Goal: Transaction & Acquisition: Purchase product/service

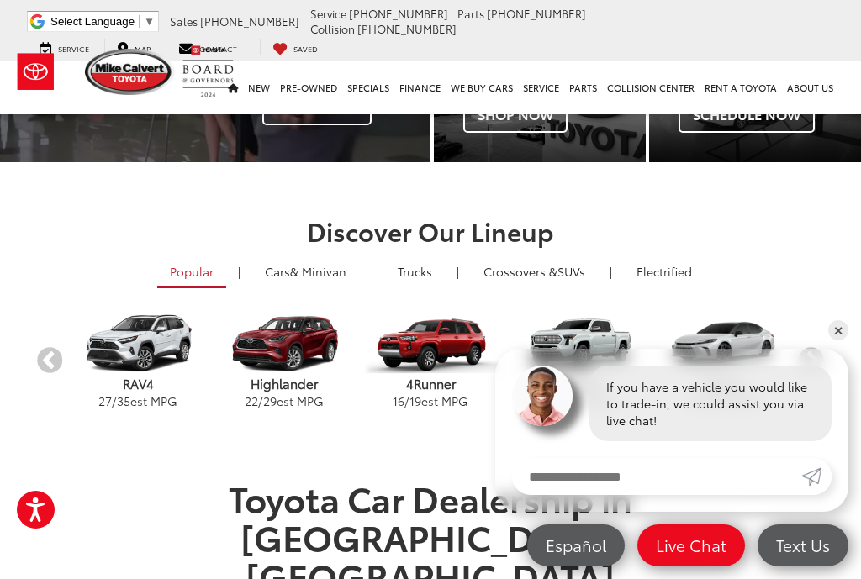
scroll to position [229, 0]
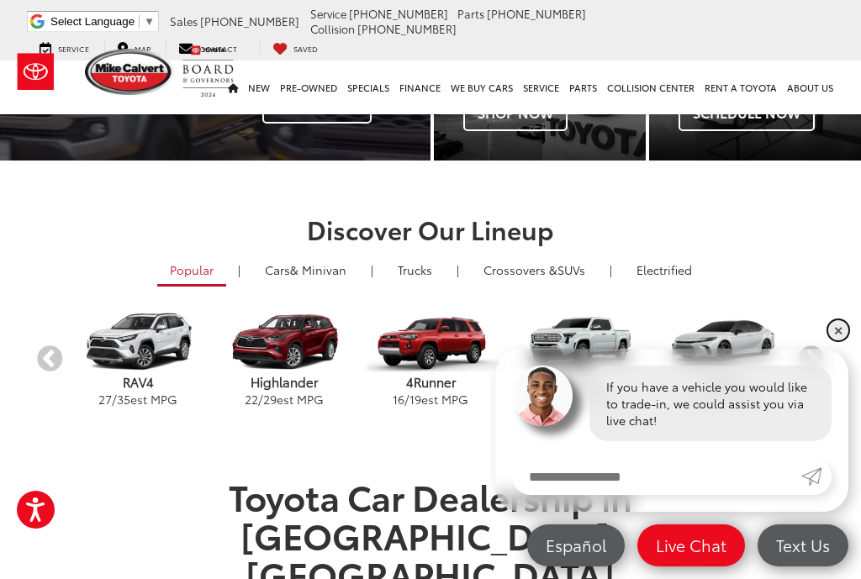
click at [829, 340] on link "✕" at bounding box center [838, 330] width 20 height 20
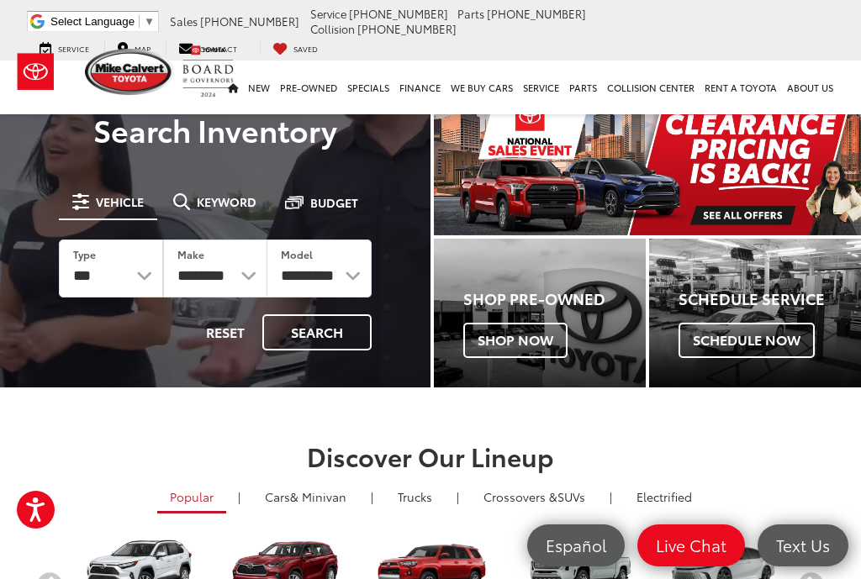
scroll to position [1, 0]
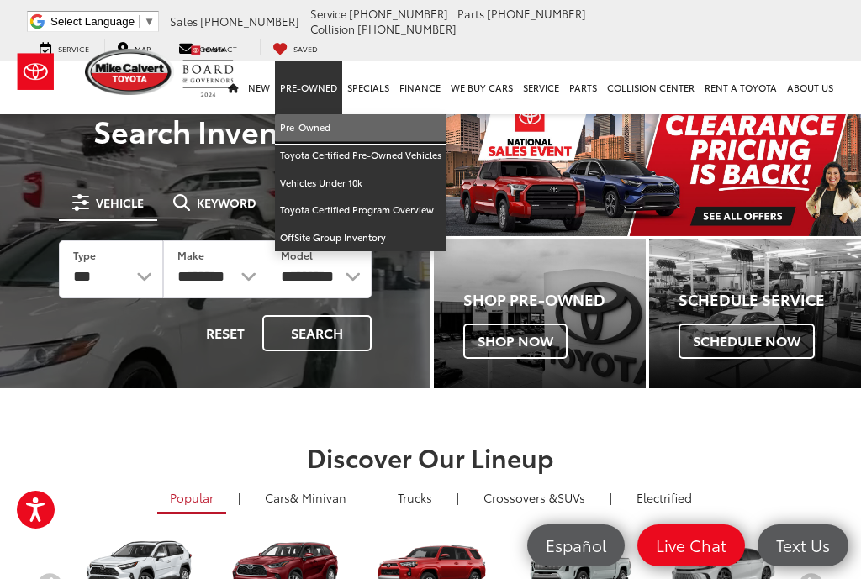
click at [310, 114] on link "Pre-Owned" at bounding box center [360, 128] width 171 height 28
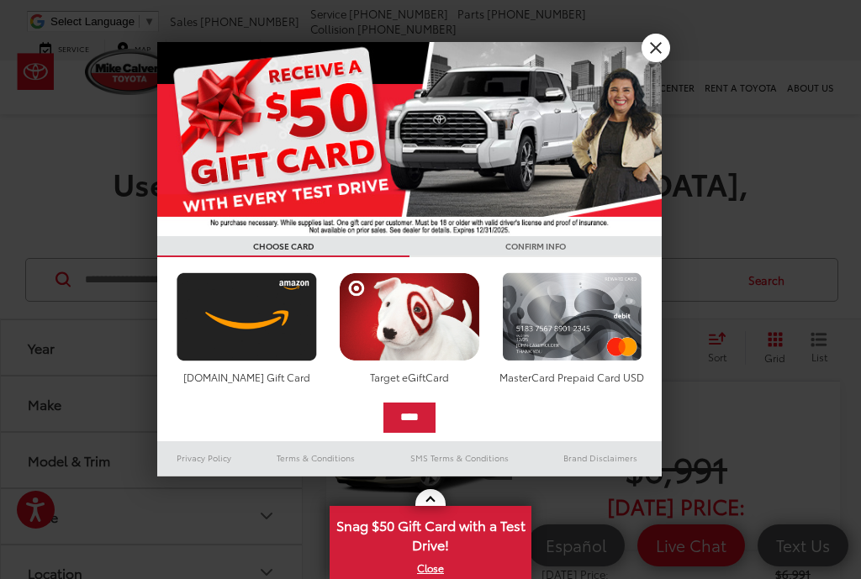
click at [646, 53] on link "X" at bounding box center [655, 48] width 29 height 29
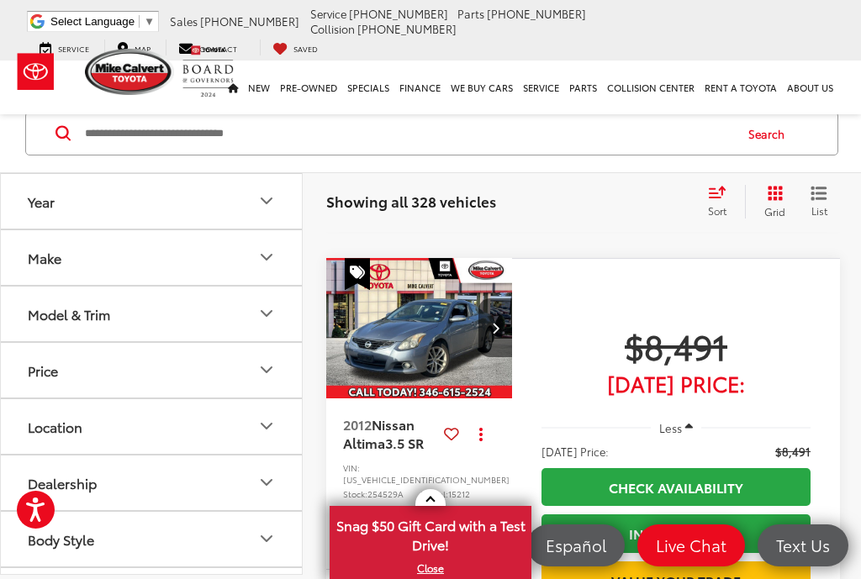
scroll to position [4550, 0]
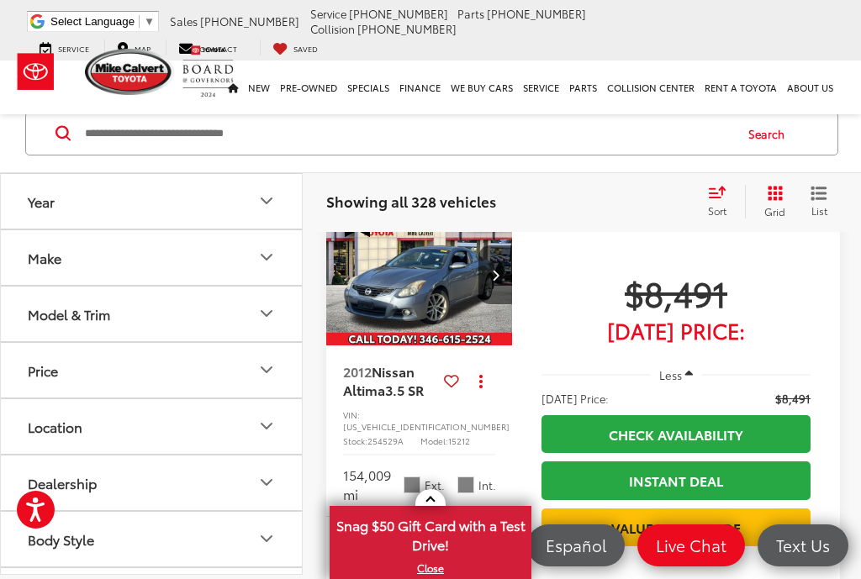
click at [258, 267] on icon "Make" at bounding box center [266, 258] width 20 height 20
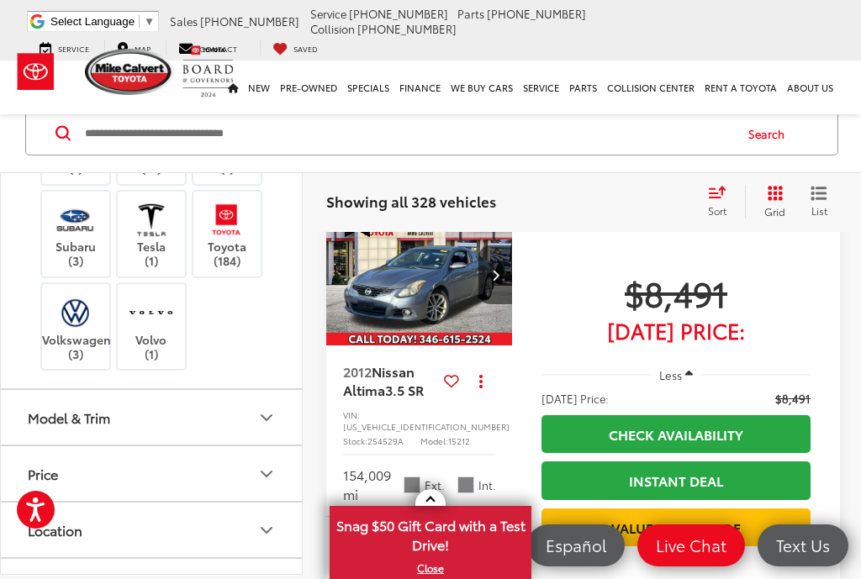
scroll to position [533, 0]
click at [82, 111] on label "Lexus (7)" at bounding box center [76, 96] width 68 height 29
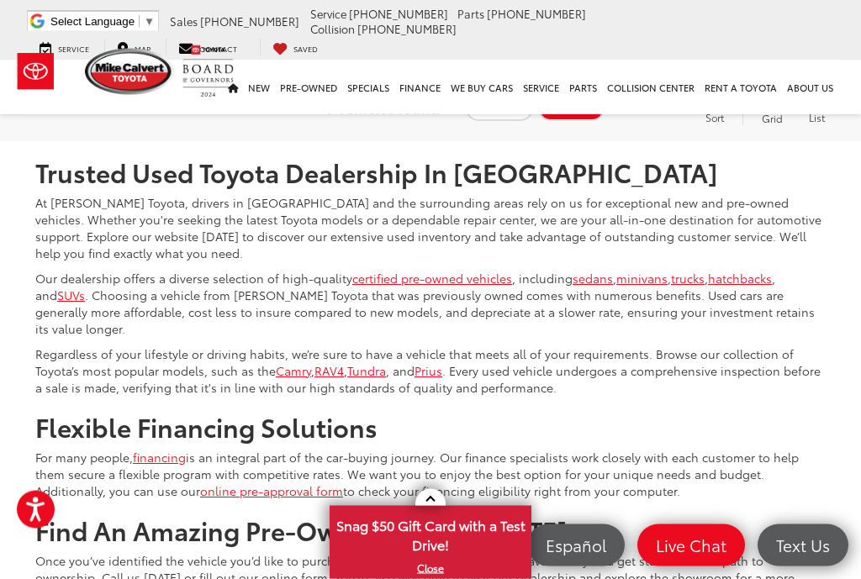
scroll to position [3689, 0]
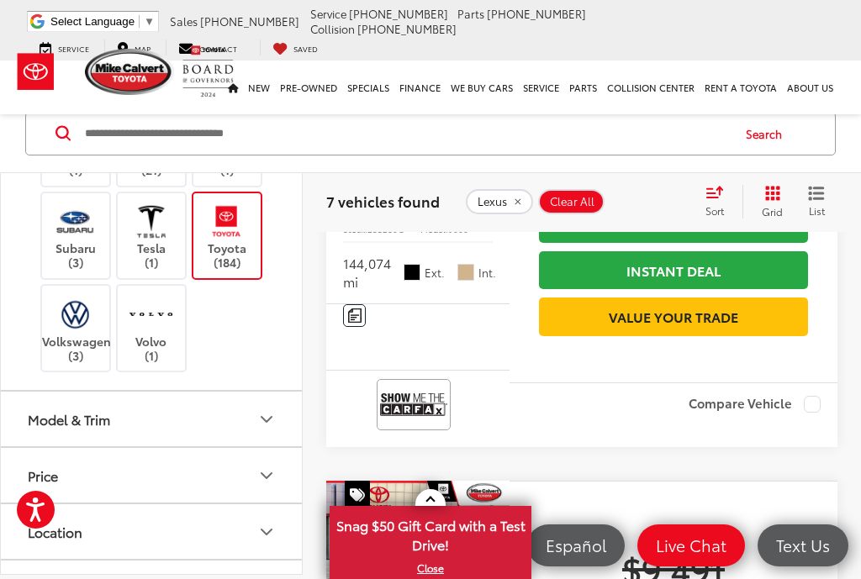
scroll to position [112, 0]
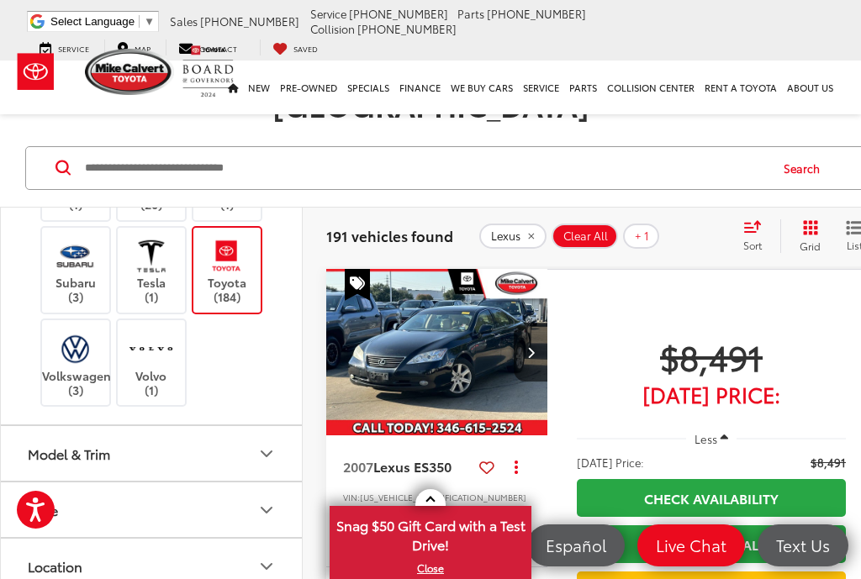
click at [76, 116] on img at bounding box center [76, 116] width 0 height 0
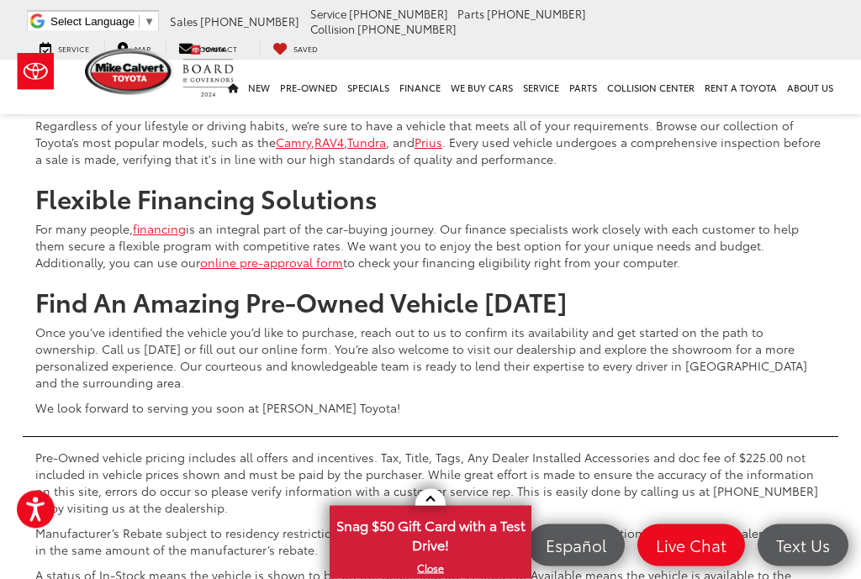
scroll to position [6418, 0]
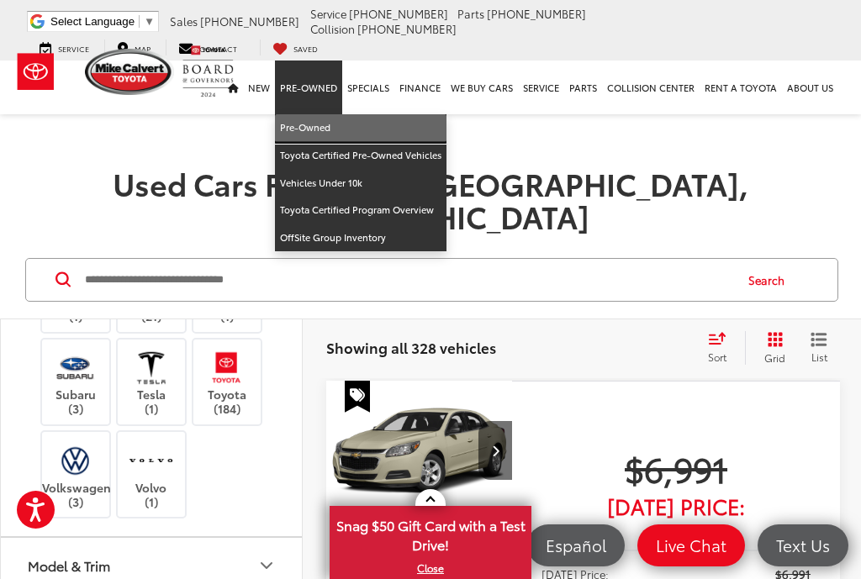
click at [310, 114] on link "Pre-Owned" at bounding box center [360, 128] width 171 height 28
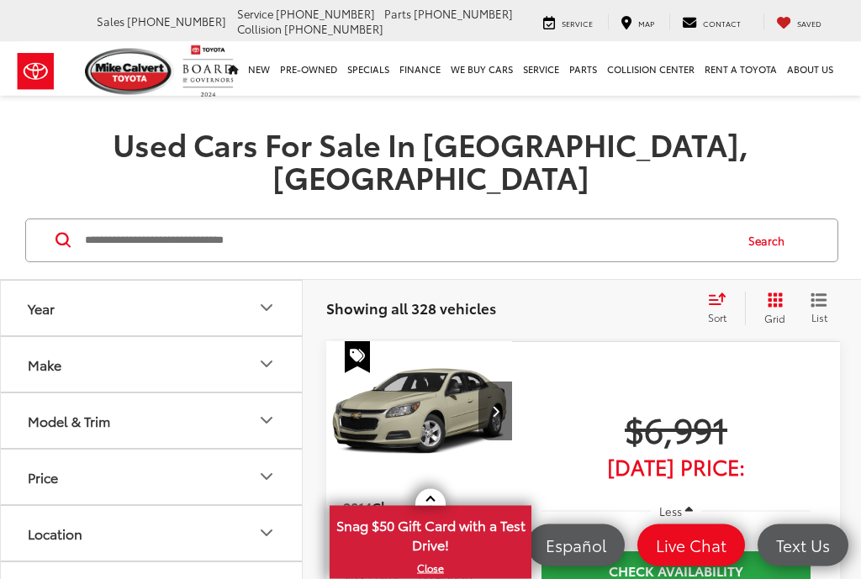
scroll to position [124, 0]
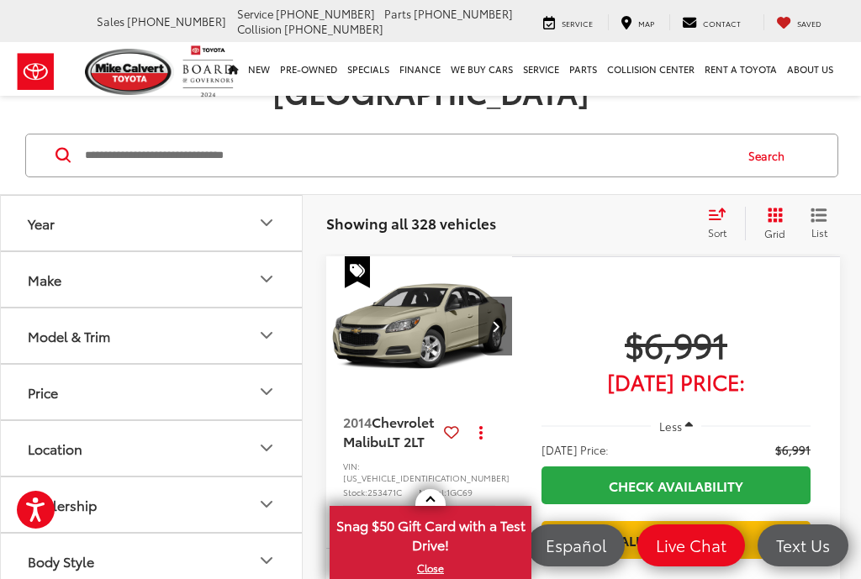
click at [262, 213] on icon "Year" at bounding box center [266, 223] width 20 height 20
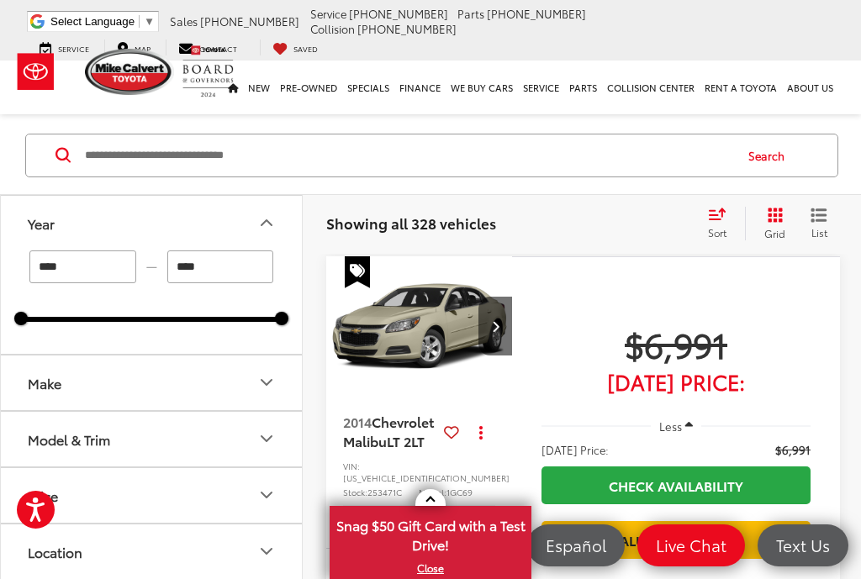
scroll to position [0, 0]
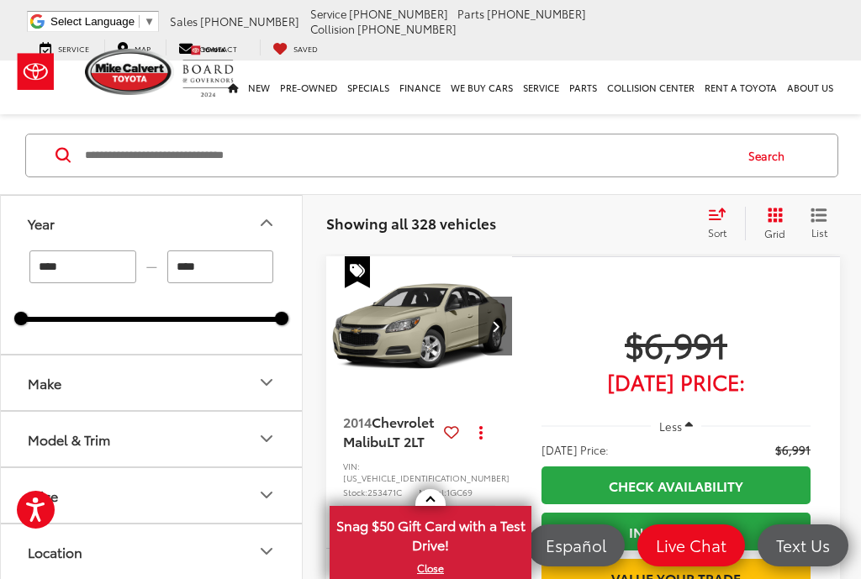
click at [101, 255] on input "****" at bounding box center [82, 267] width 107 height 33
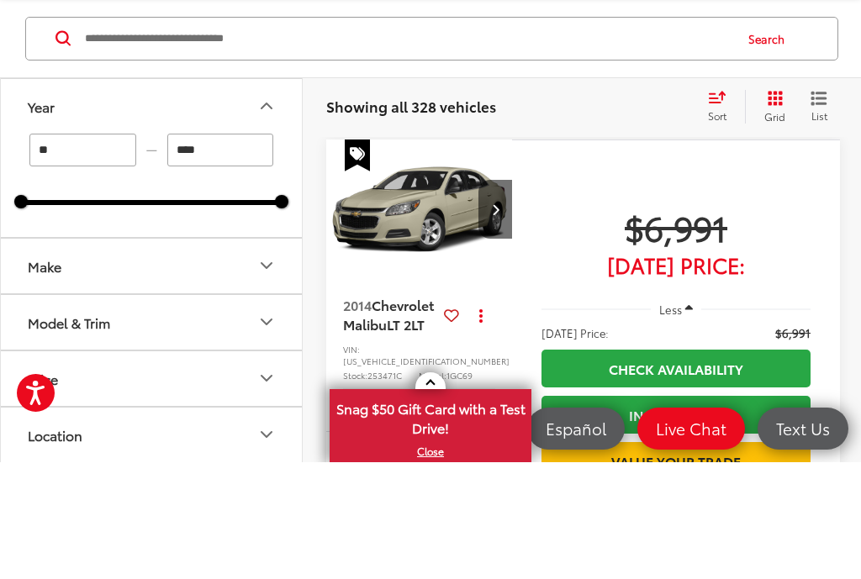
type input "*"
type input "****"
click at [235, 251] on input "****" at bounding box center [220, 267] width 107 height 33
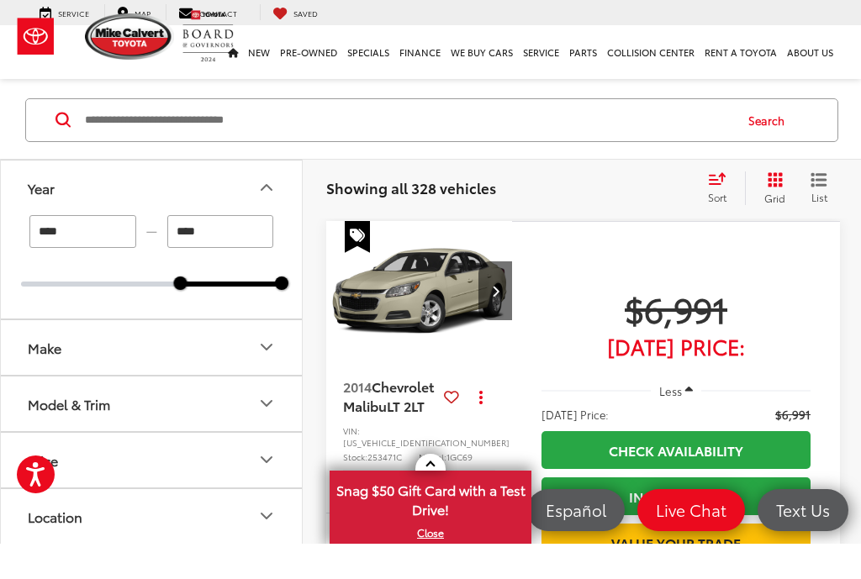
scroll to position [112, 0]
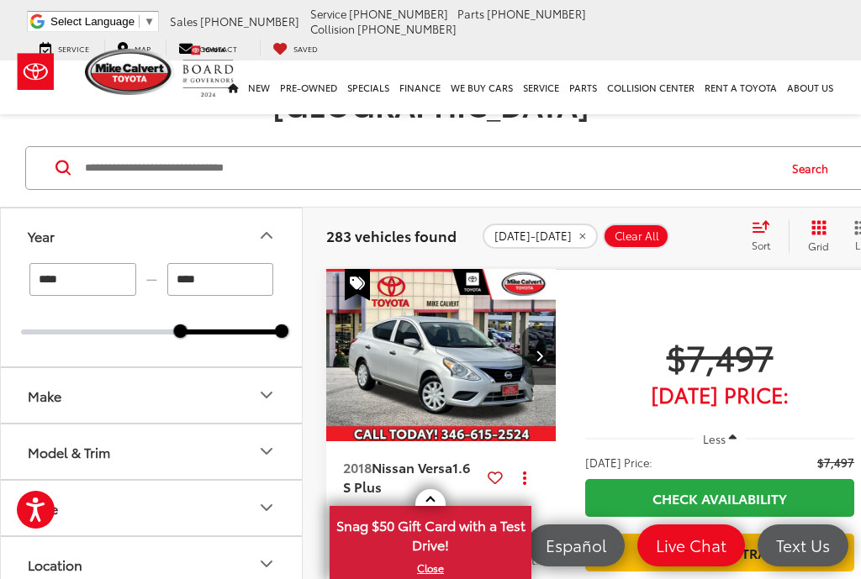
click at [235, 263] on input "****" at bounding box center [220, 279] width 107 height 33
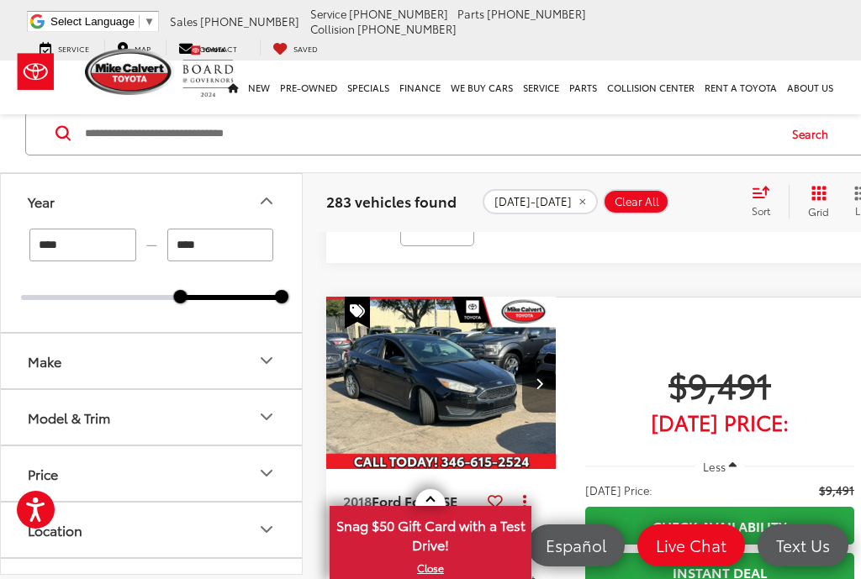
scroll to position [583, 0]
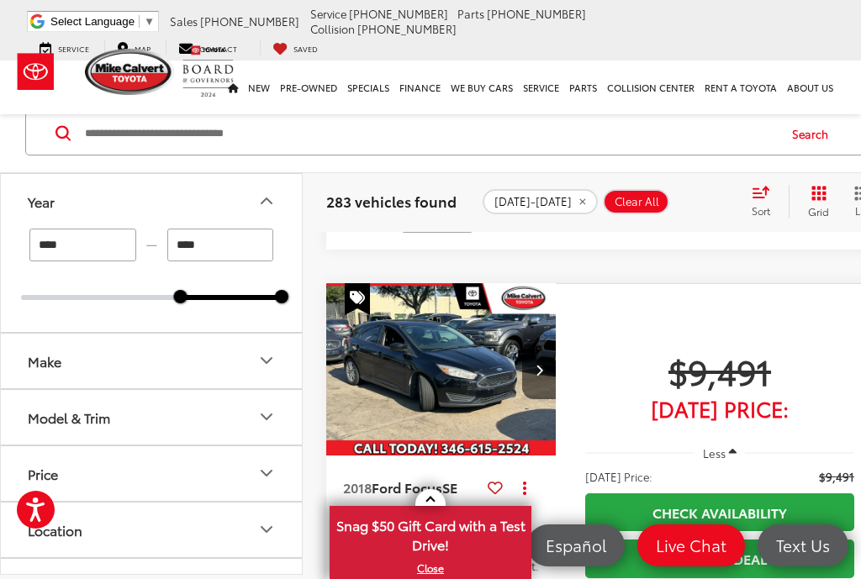
type input "****"
click at [256, 361] on icon "Make" at bounding box center [266, 361] width 20 height 20
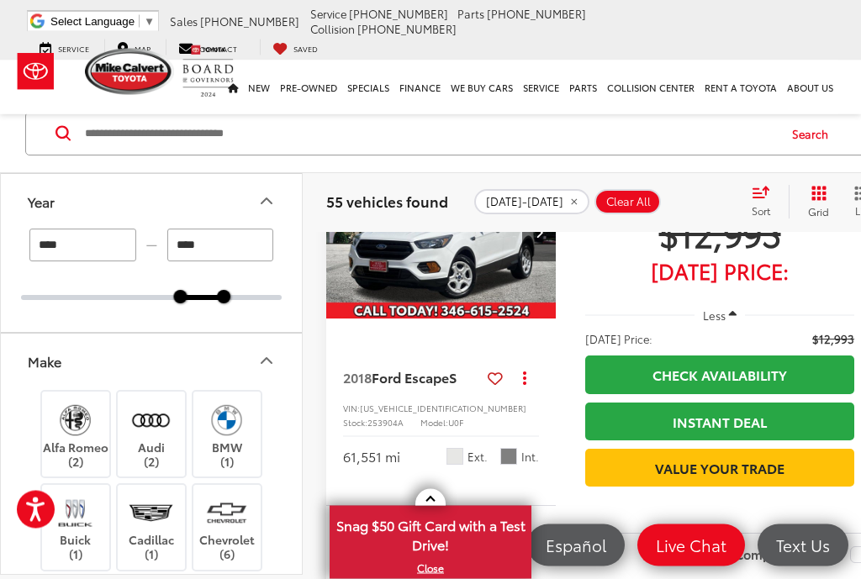
scroll to position [1706, 0]
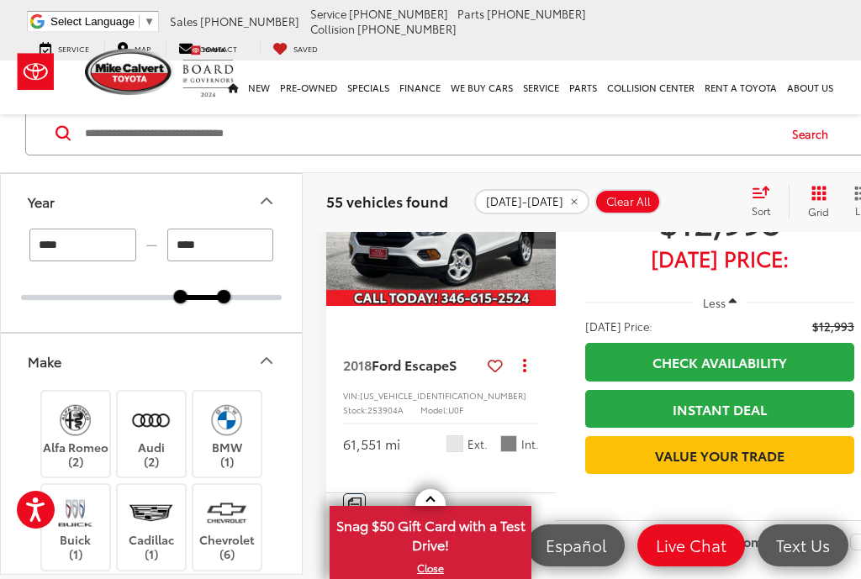
click at [264, 361] on icon "Make" at bounding box center [266, 361] width 10 height 5
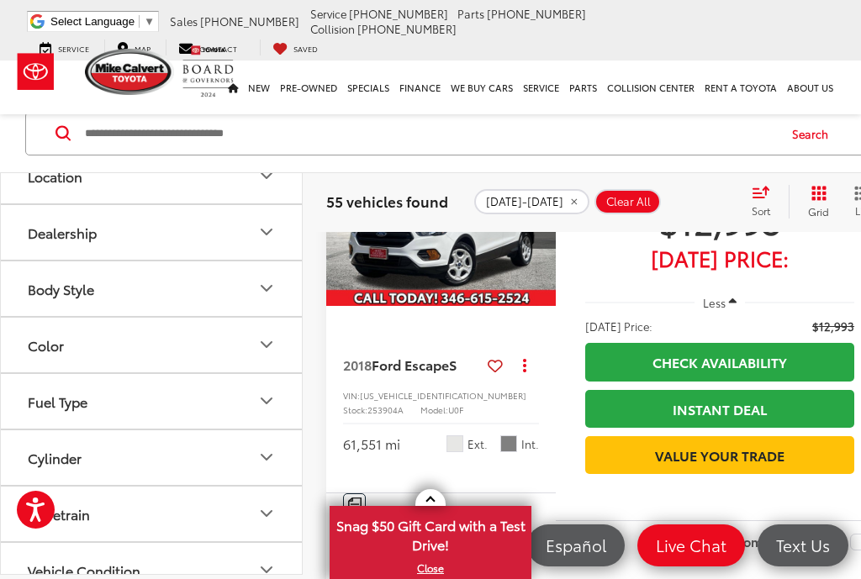
scroll to position [353, 0]
click at [269, 284] on icon "Body Style" at bounding box center [266, 290] width 20 height 20
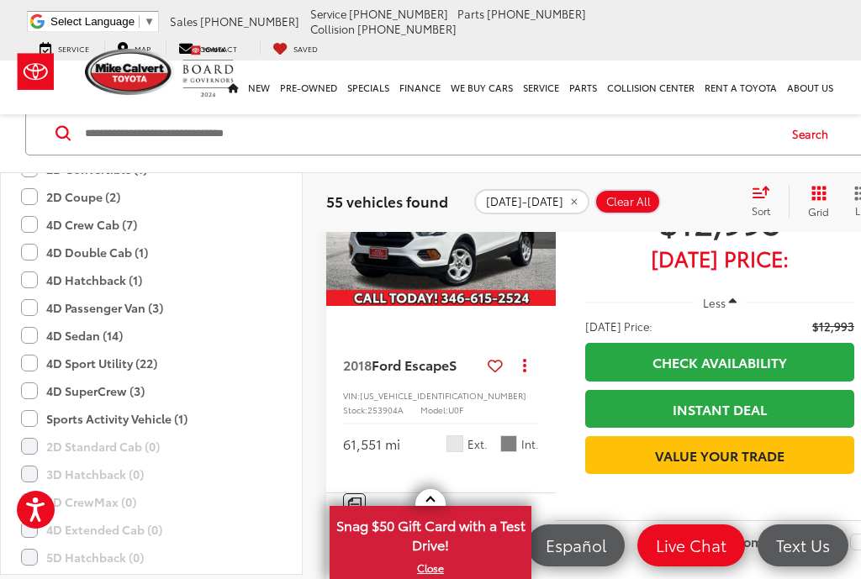
scroll to position [515, 0]
click at [43, 340] on label "4D Sedan (14)" at bounding box center [72, 335] width 102 height 28
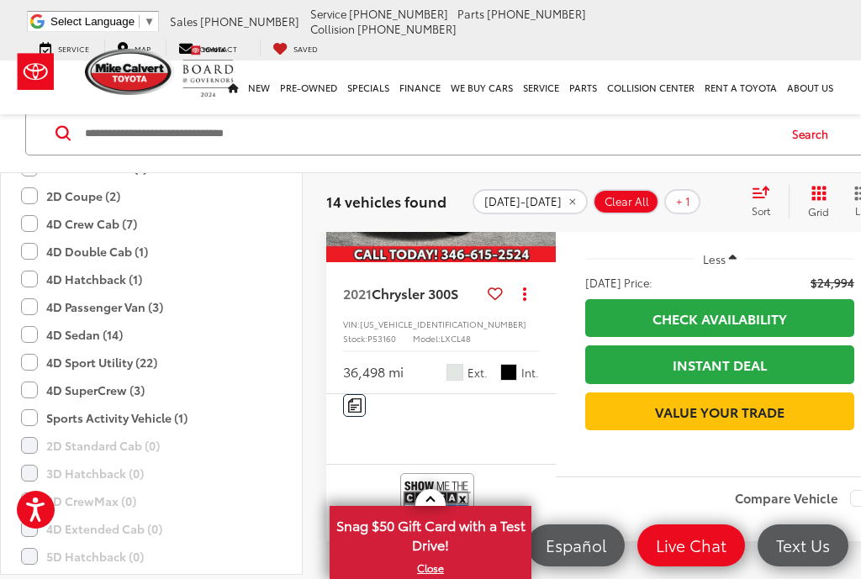
scroll to position [5651, 0]
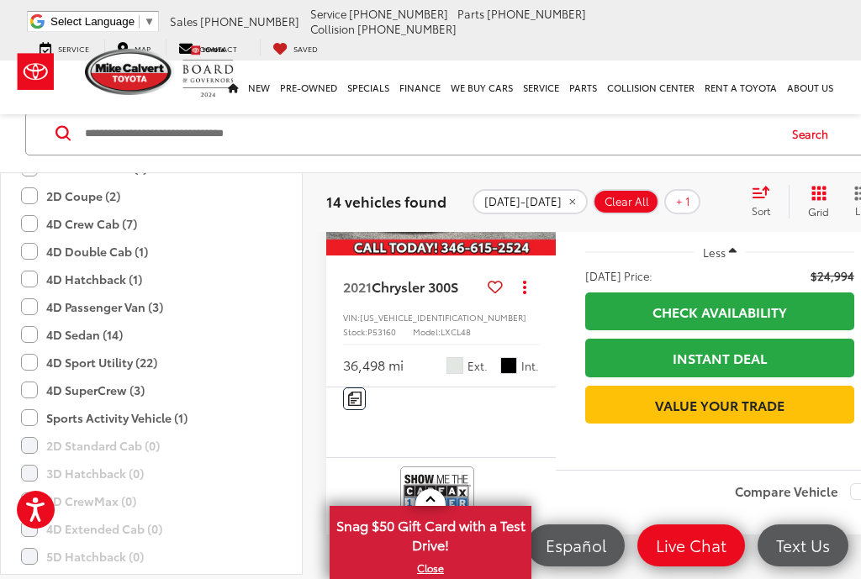
click at [33, 340] on label "4D Sedan (14)" at bounding box center [72, 335] width 102 height 28
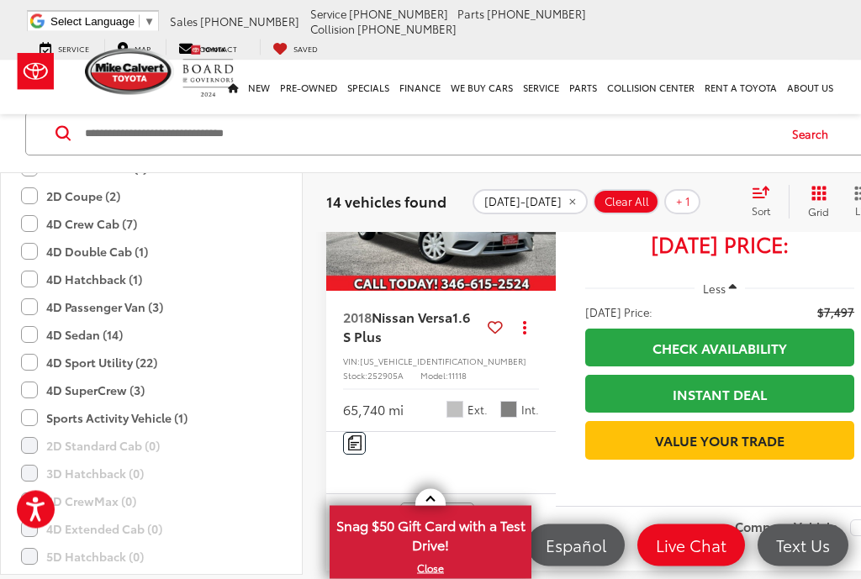
scroll to position [112, 0]
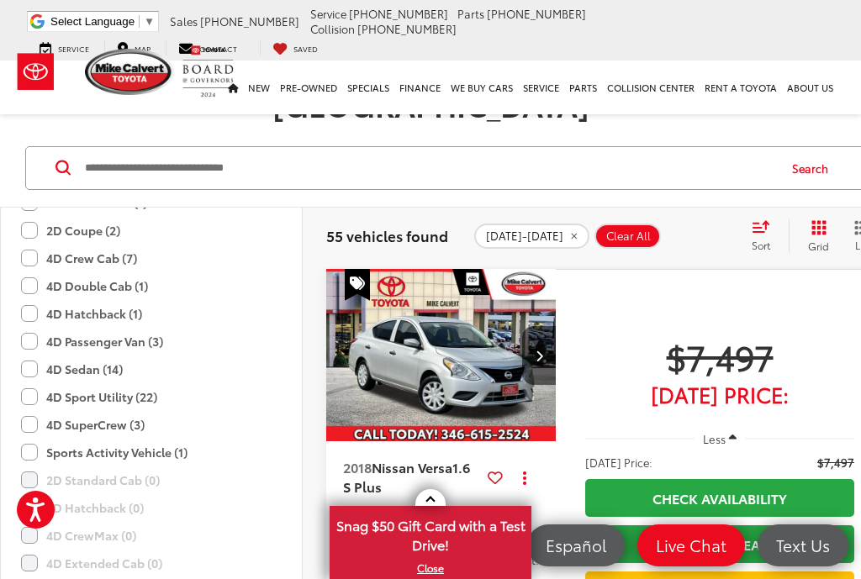
click at [34, 411] on label "4D SuperCrew (3)" at bounding box center [83, 425] width 124 height 28
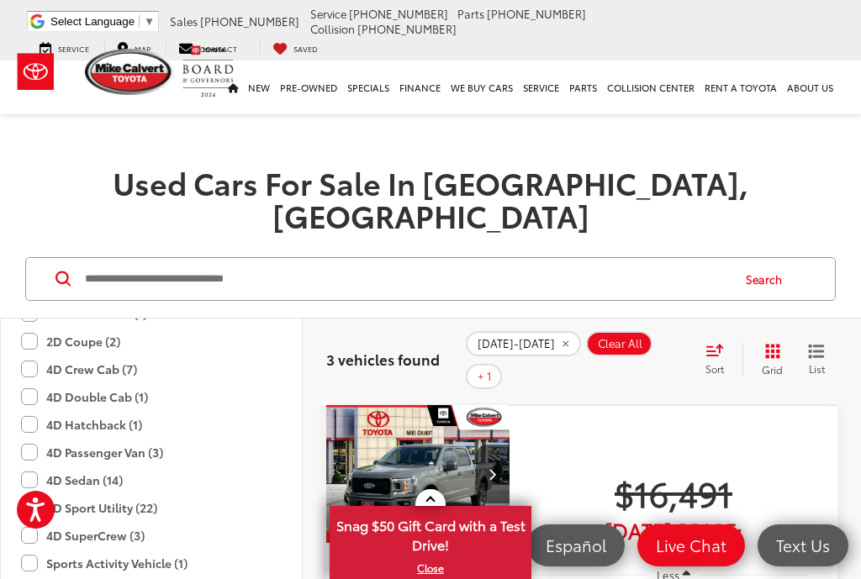
scroll to position [2, 0]
click at [462, 425] on img "2020 Ford F-150 XL 0" at bounding box center [418, 474] width 186 height 140
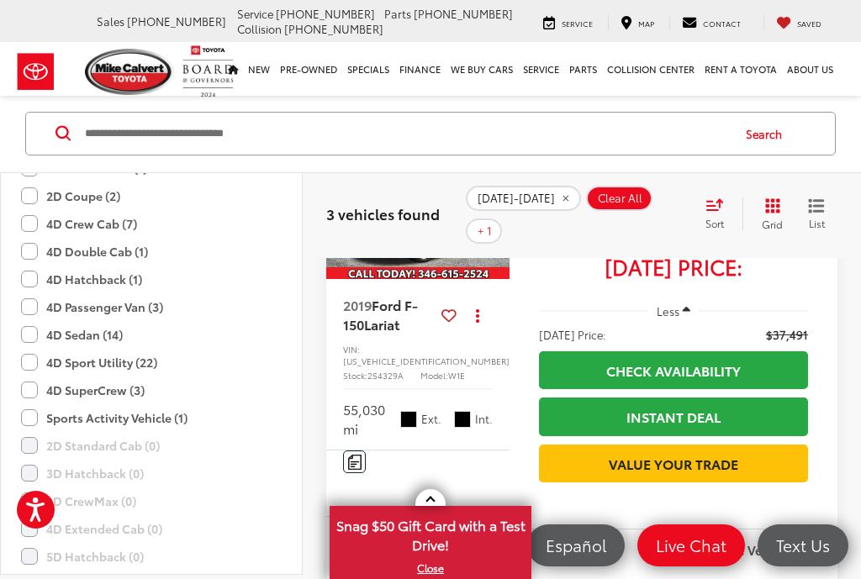
scroll to position [1196, 0]
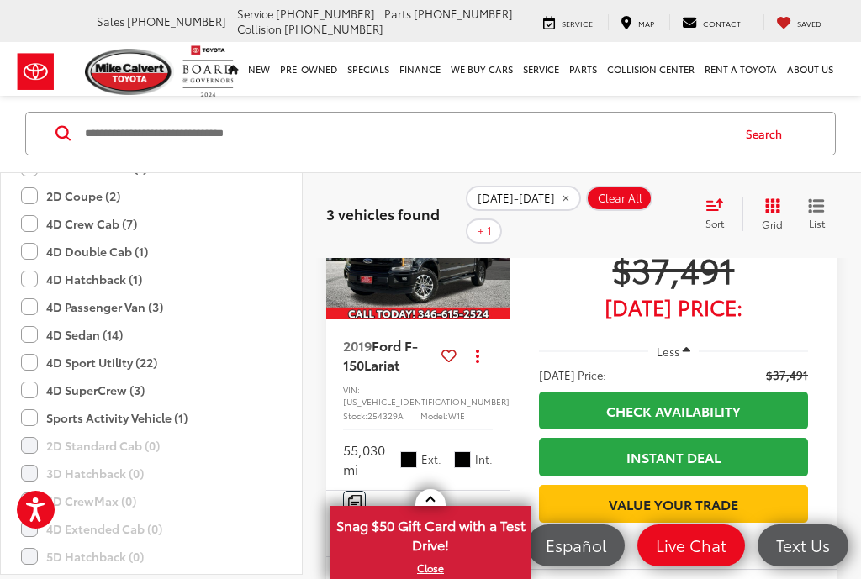
click at [465, 321] on img "2019 Ford F-150 Lariat 0" at bounding box center [418, 252] width 186 height 140
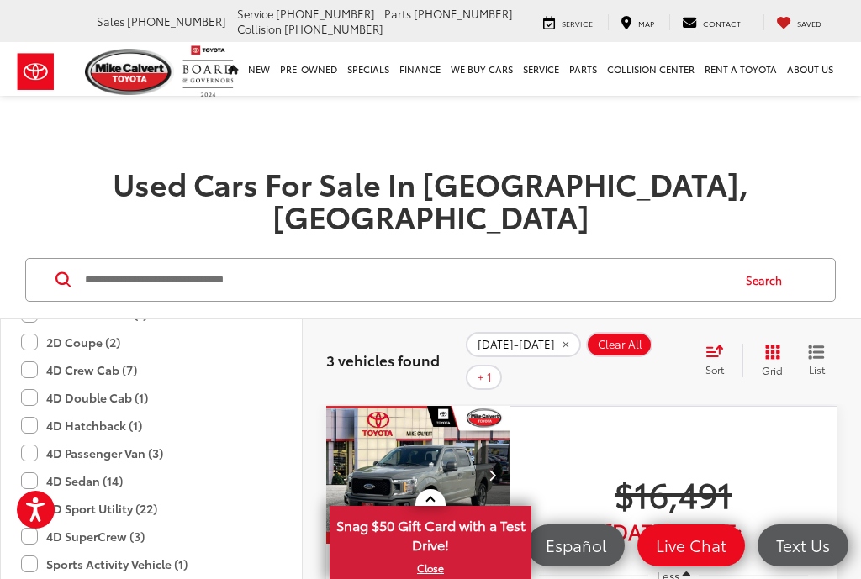
scroll to position [1229, 0]
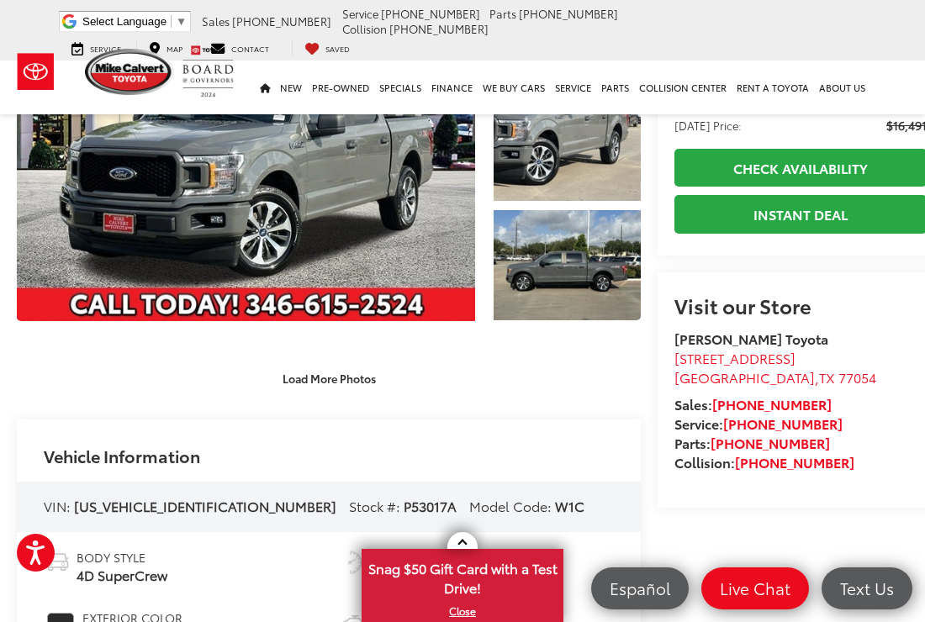
scroll to position [179, 0]
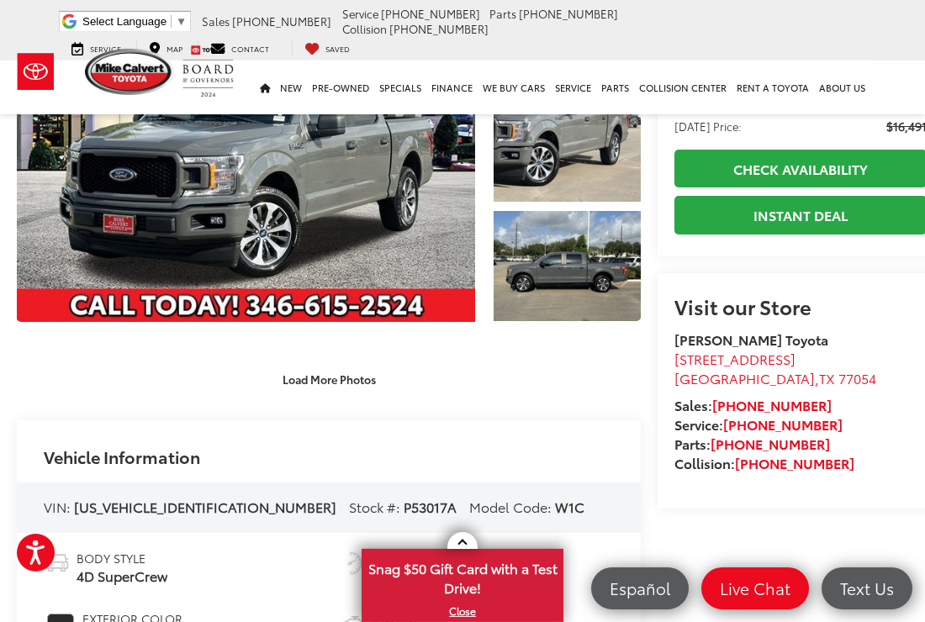
click at [354, 376] on button "Load More Photos" at bounding box center [329, 379] width 117 height 29
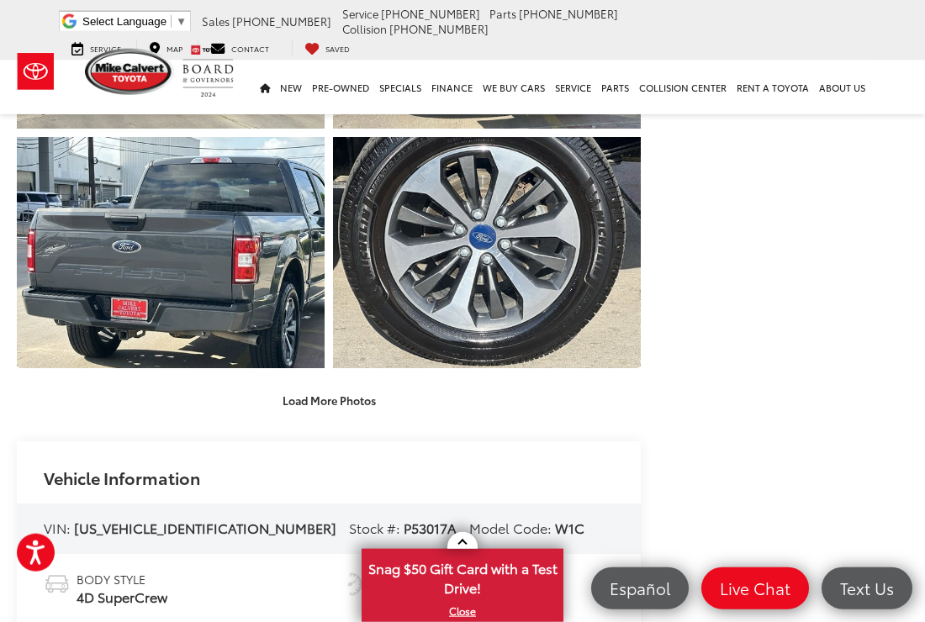
scroll to position [601, 0]
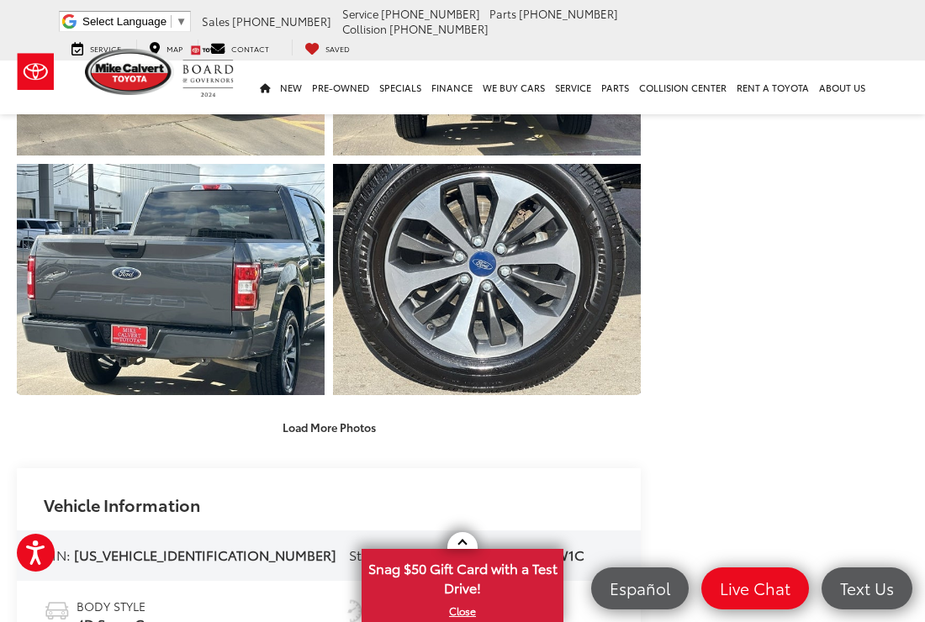
click at [340, 425] on button "Load More Photos" at bounding box center [329, 427] width 117 height 29
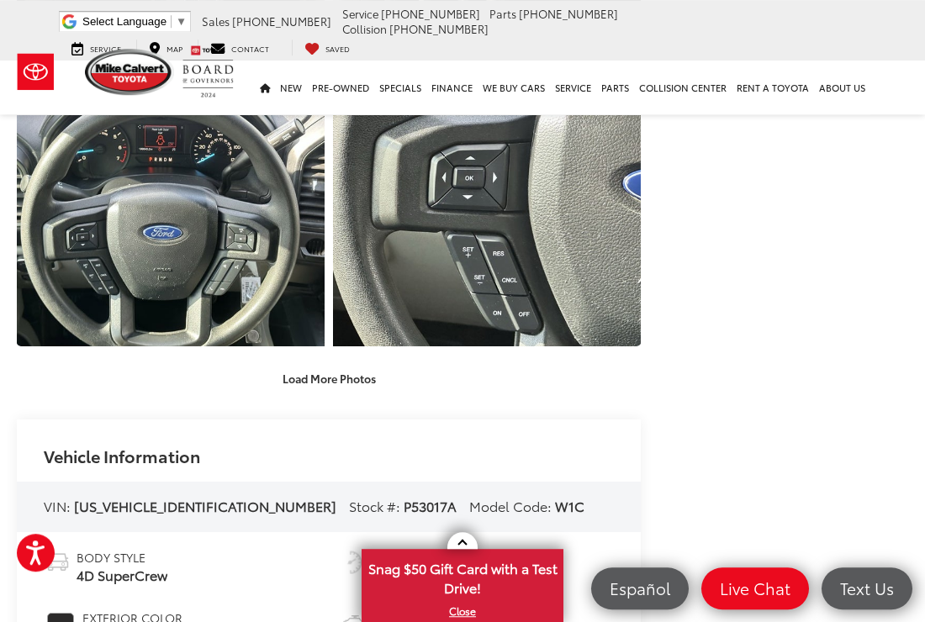
scroll to position [1130, 0]
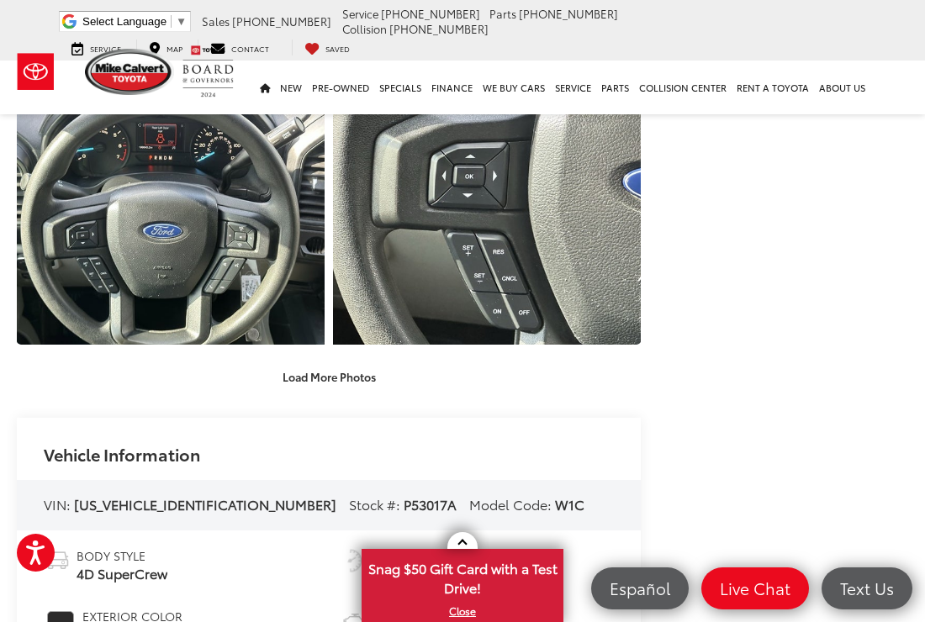
click at [344, 383] on button "Load More Photos" at bounding box center [329, 376] width 117 height 29
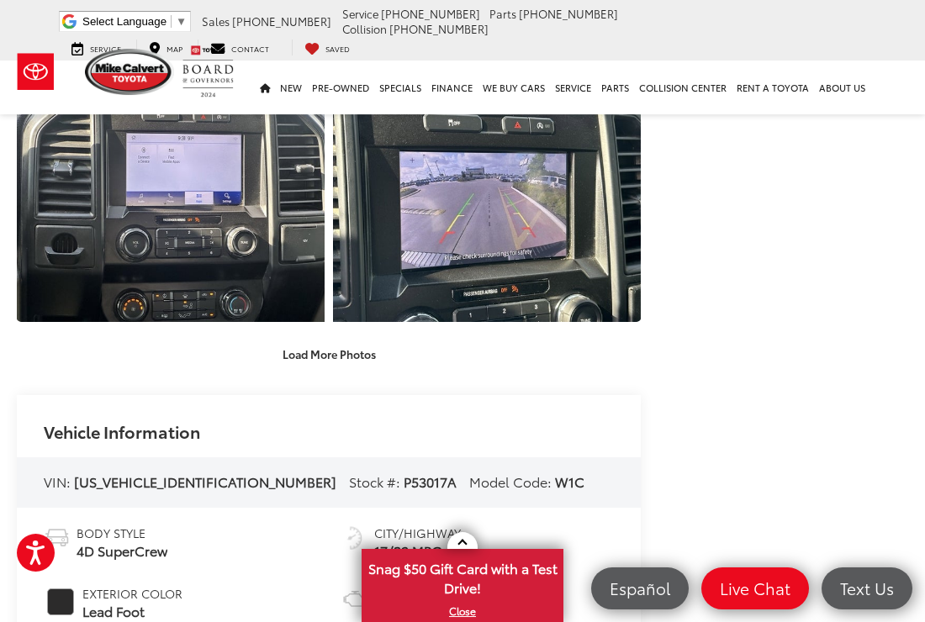
scroll to position [1670, 0]
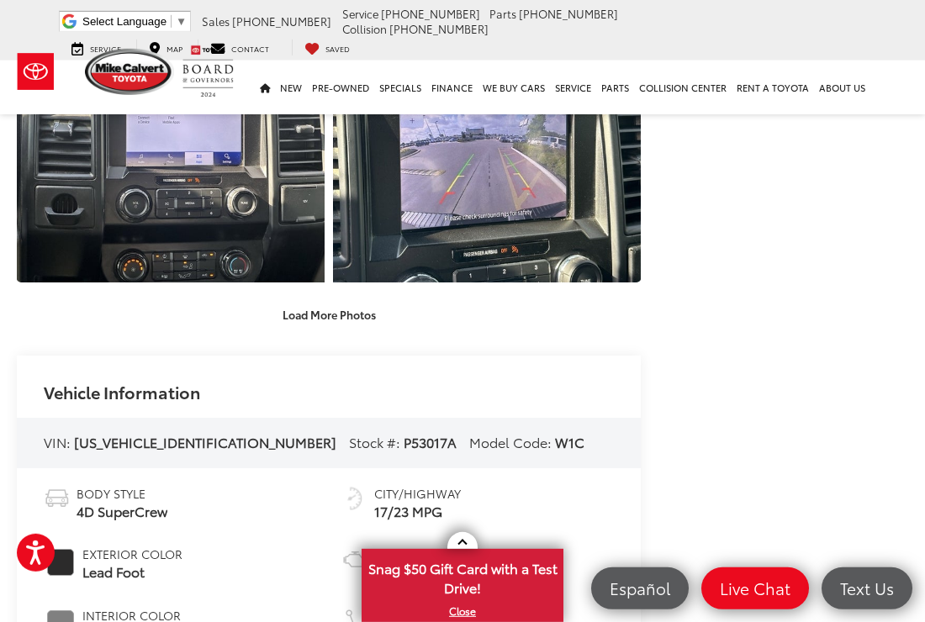
click at [332, 319] on button "Load More Photos" at bounding box center [329, 314] width 117 height 29
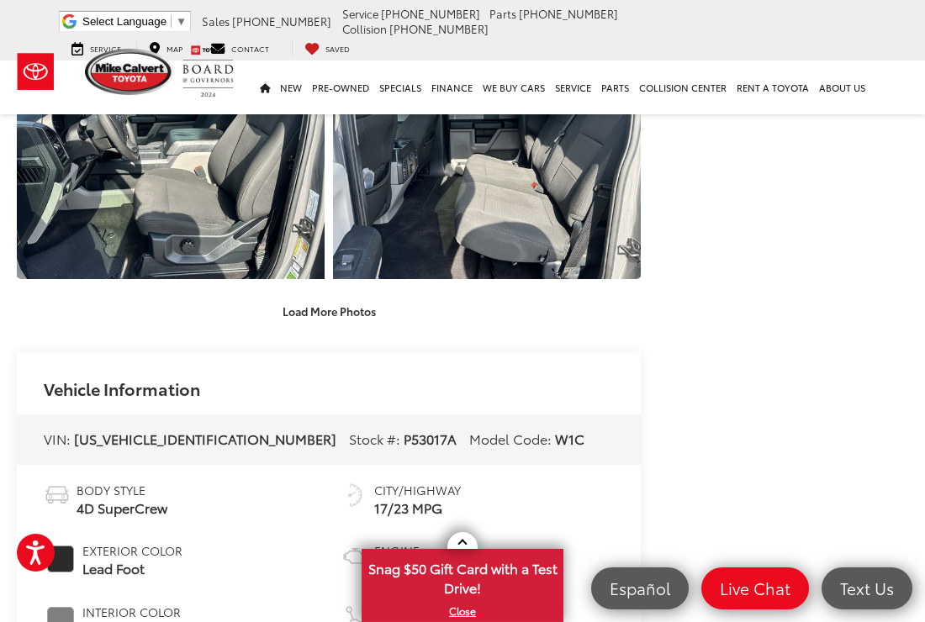
scroll to position [2126, 0]
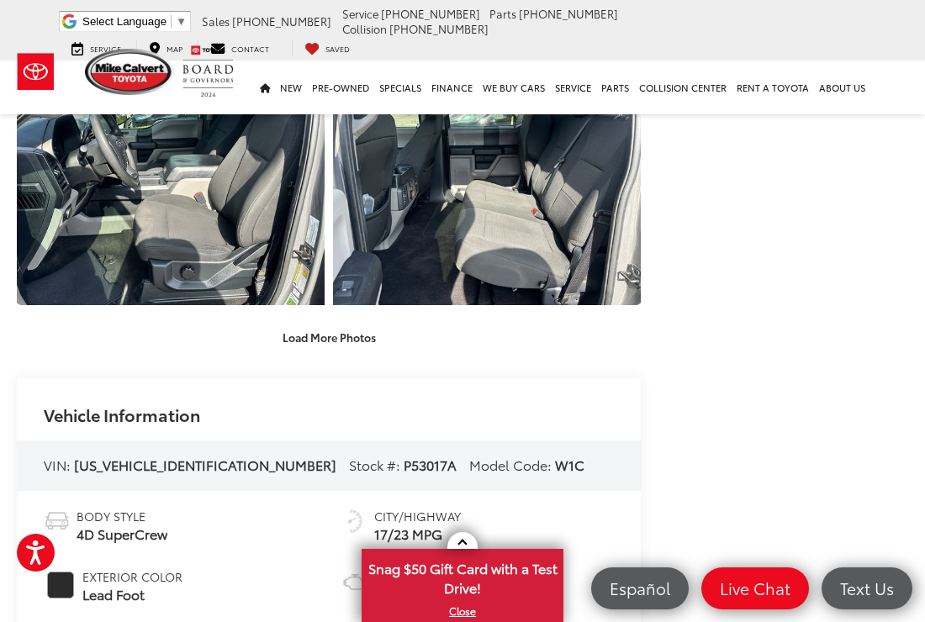
click at [354, 337] on button "Load More Photos" at bounding box center [329, 337] width 117 height 29
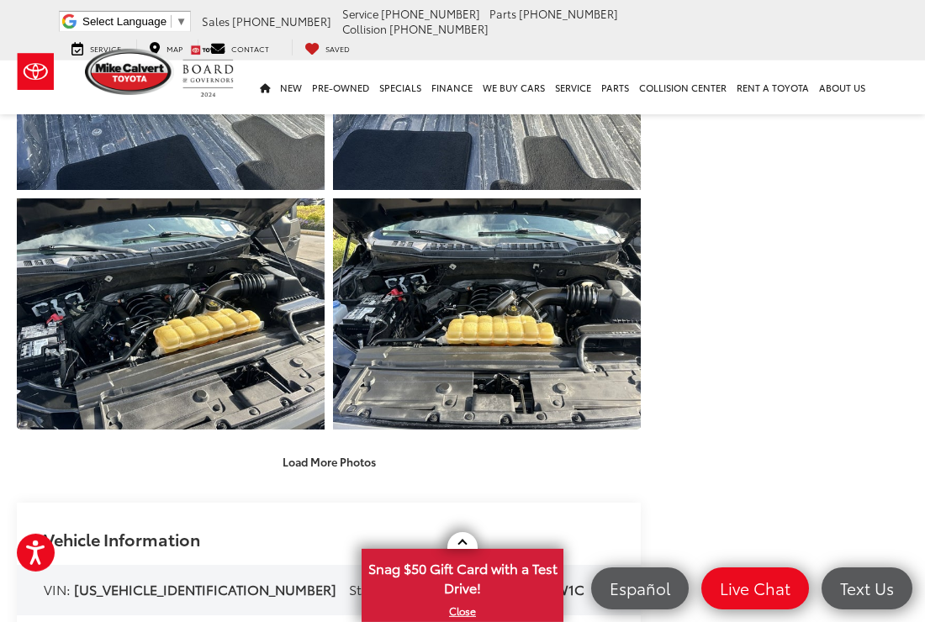
scroll to position [2481, 0]
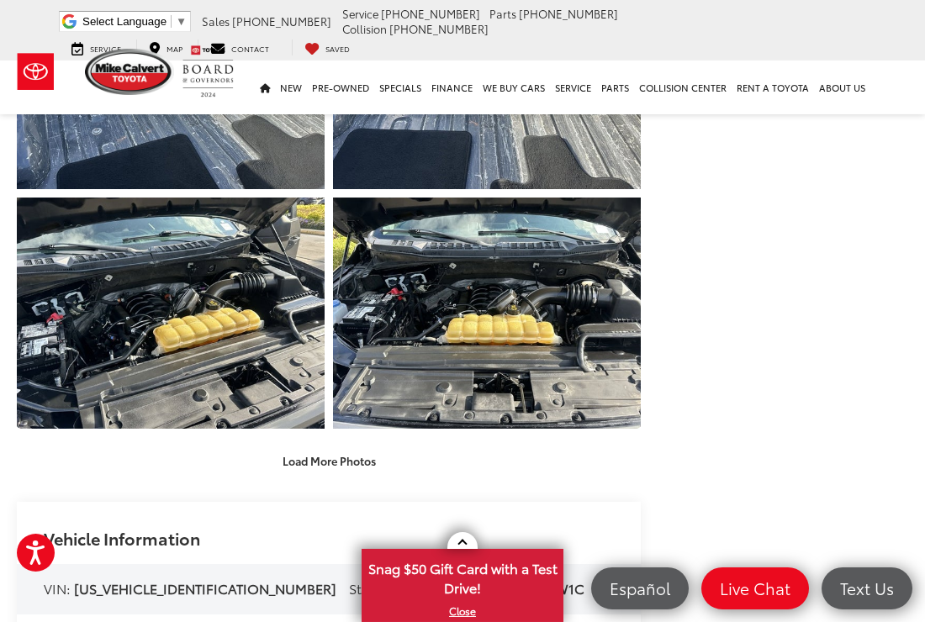
click at [337, 462] on button "Load More Photos" at bounding box center [329, 460] width 117 height 29
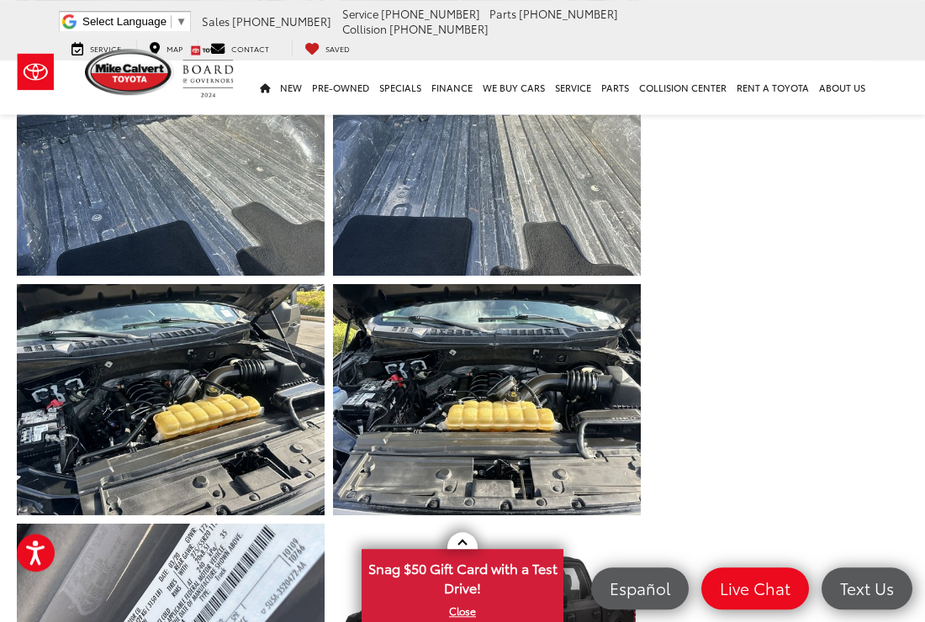
scroll to position [2336, 0]
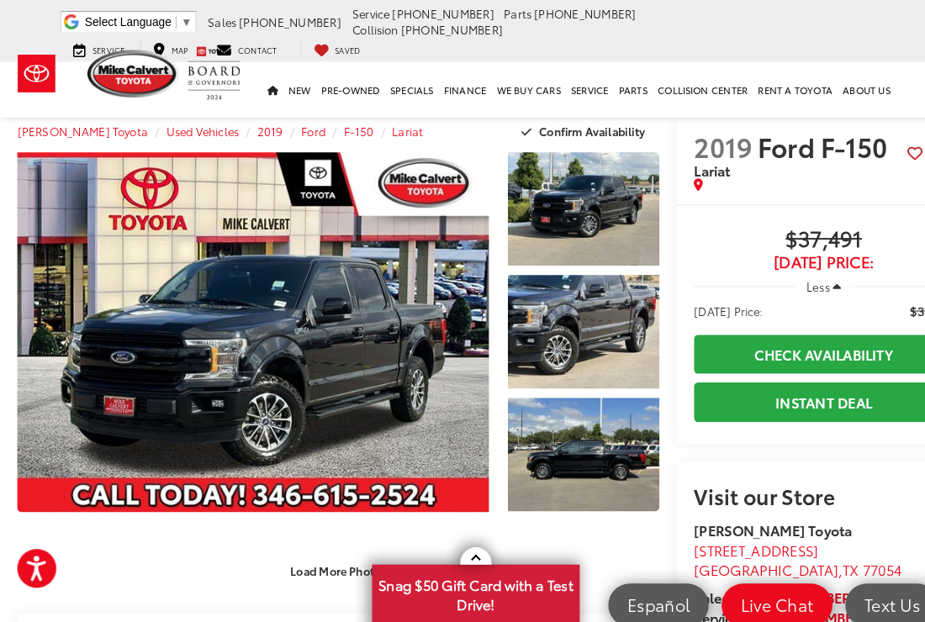
scroll to position [4, 0]
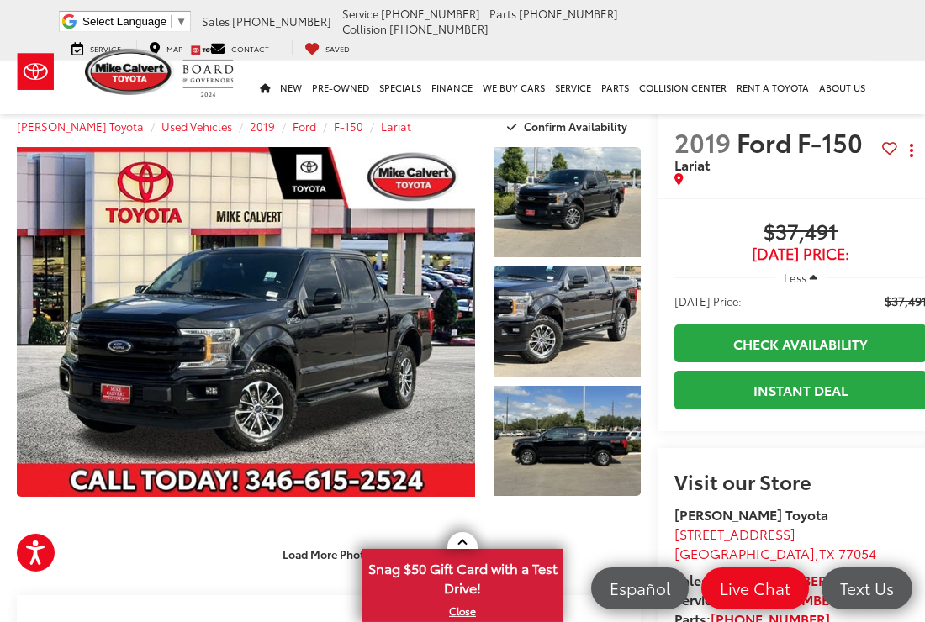
click at [247, 324] on link "Expand Photo 0" at bounding box center [246, 322] width 458 height 350
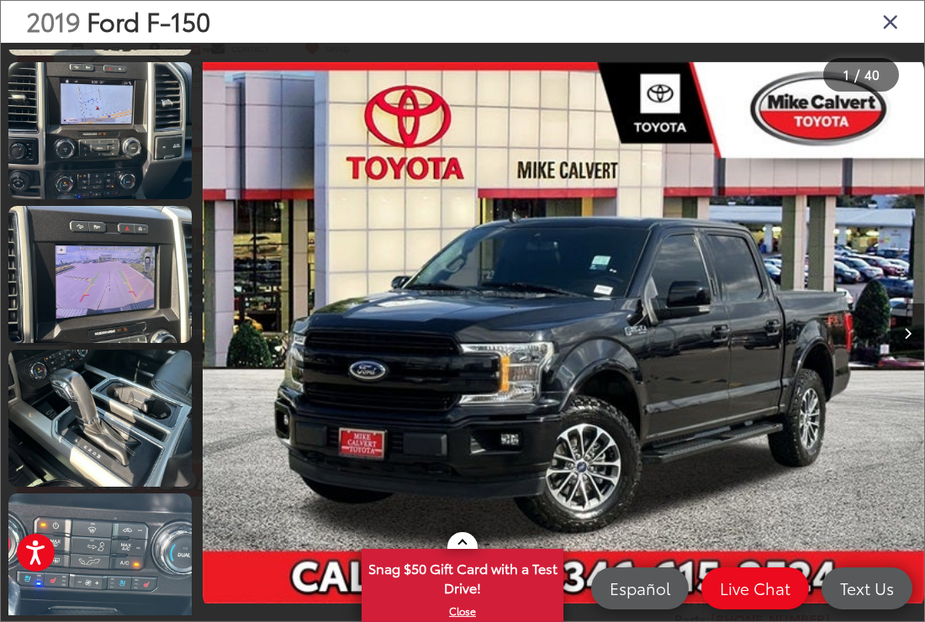
scroll to position [1213, 0]
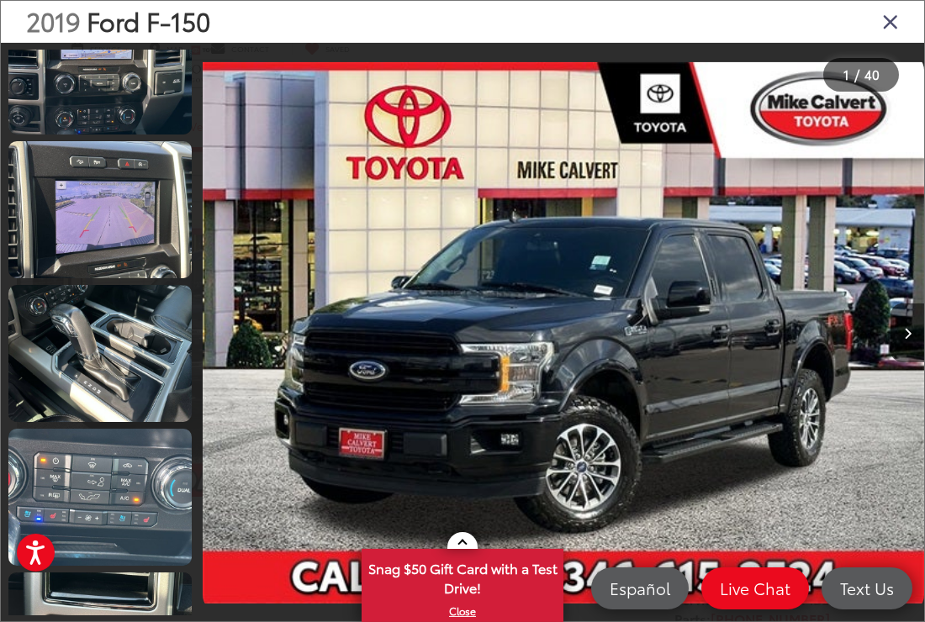
click at [62, 246] on link at bounding box center [99, 209] width 183 height 137
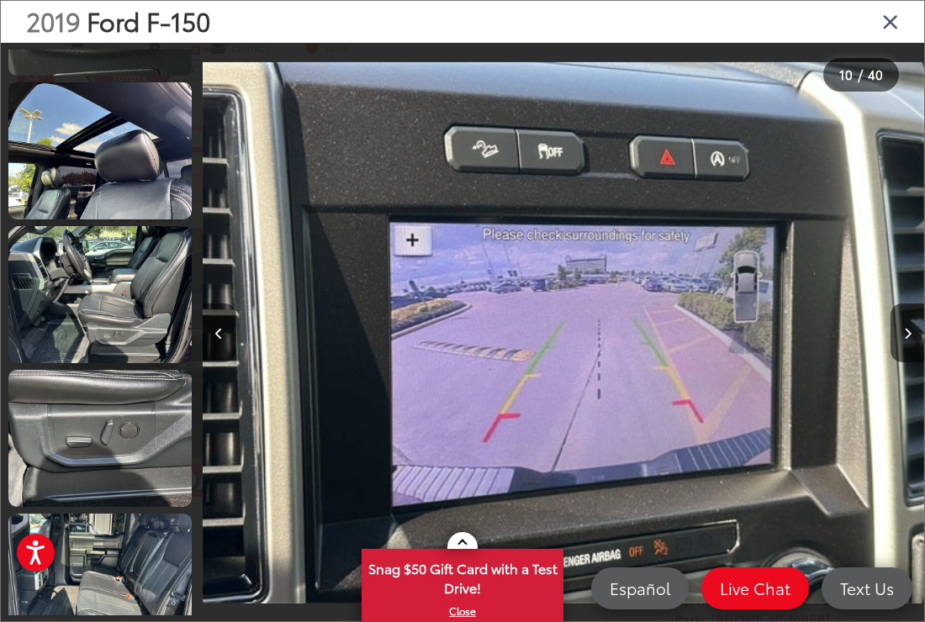
scroll to position [2135, 0]
click at [40, 161] on link at bounding box center [99, 150] width 183 height 137
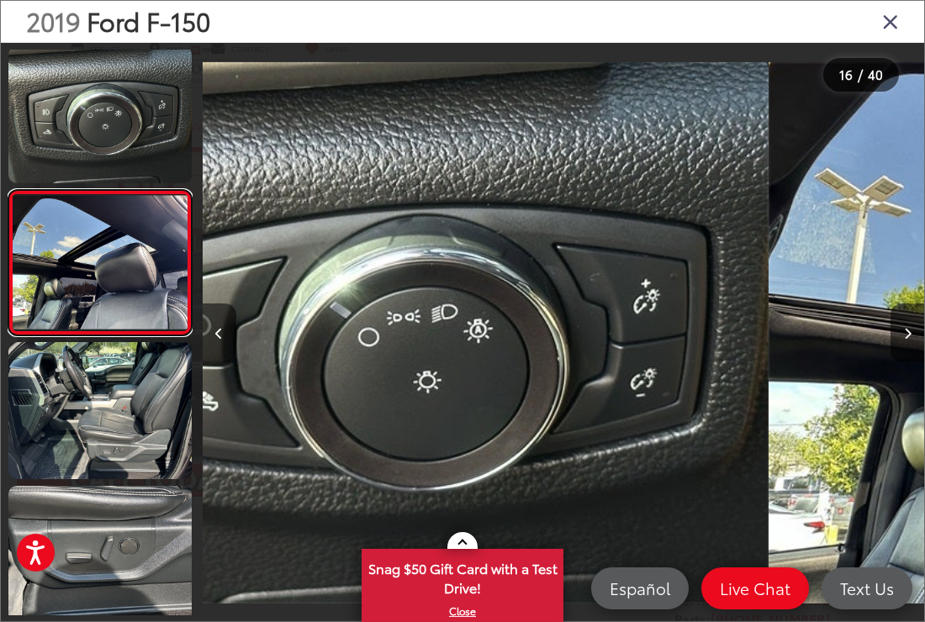
scroll to position [0, 10824]
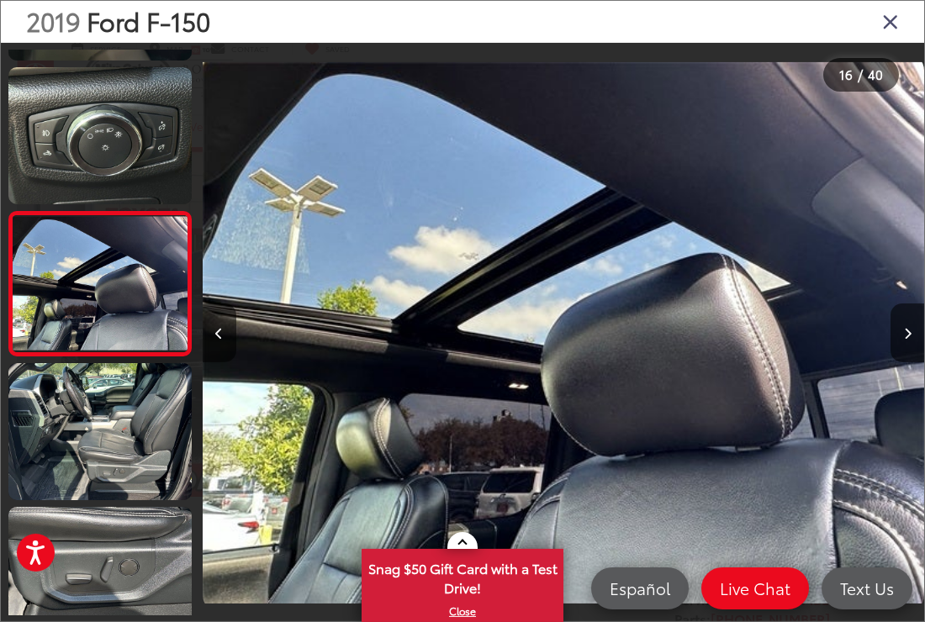
click at [77, 429] on link at bounding box center [99, 431] width 183 height 137
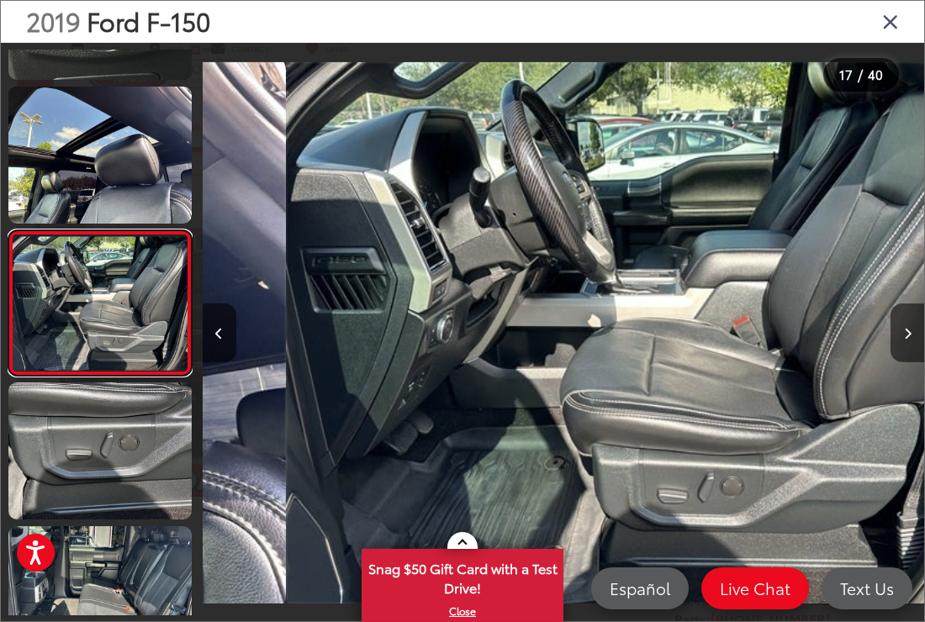
scroll to position [2142, 0]
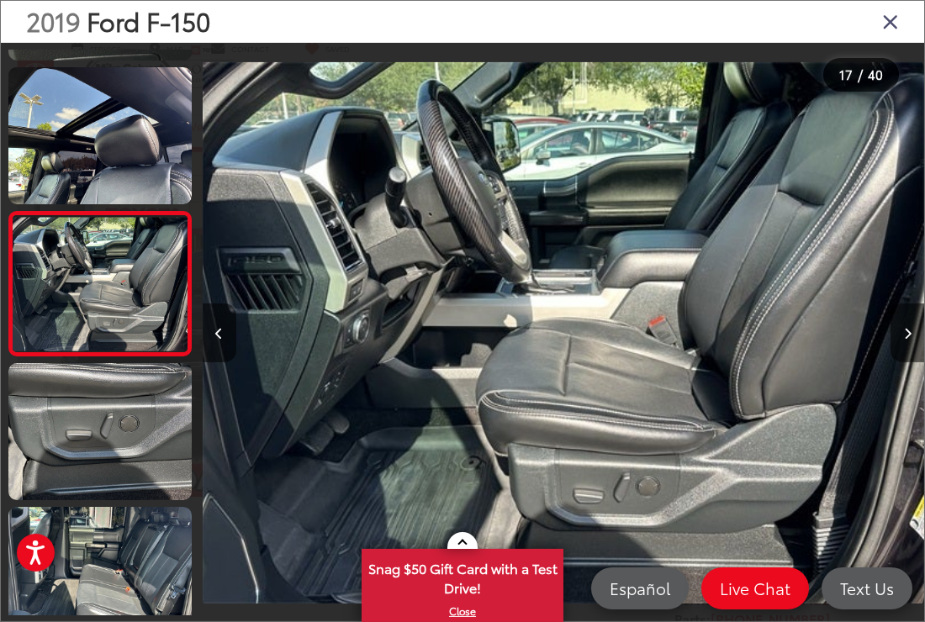
click at [630, 425] on img "2019 Ford F-150 Lariat 16" at bounding box center [562, 333] width 721 height 560
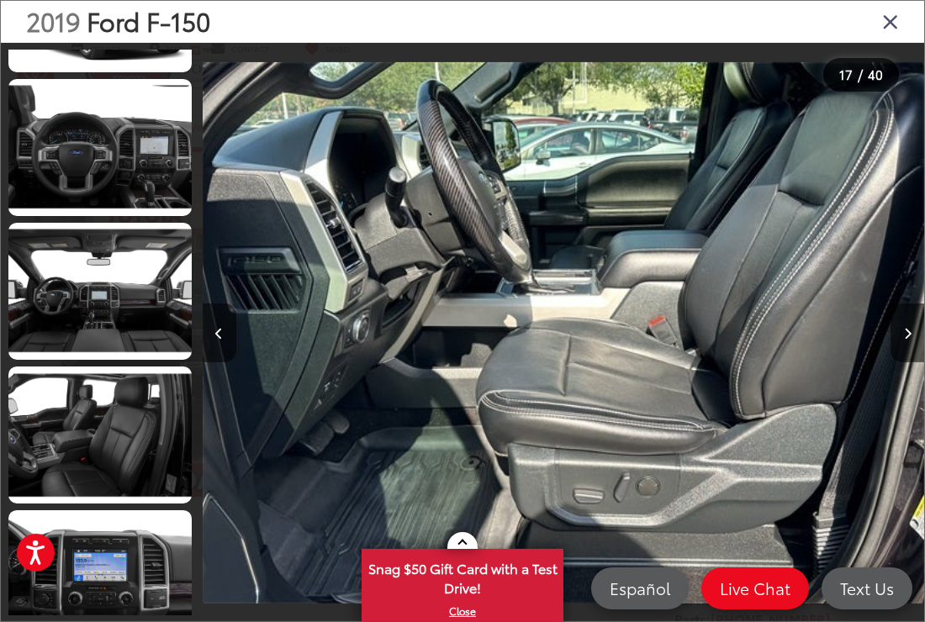
scroll to position [4297, 0]
click at [61, 437] on link at bounding box center [99, 435] width 183 height 137
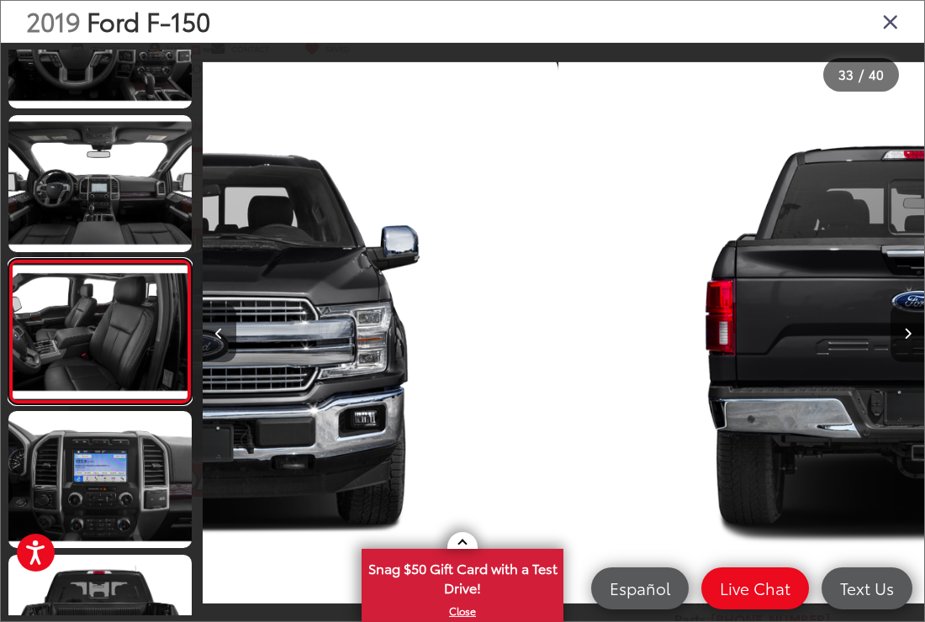
scroll to position [0, 23092]
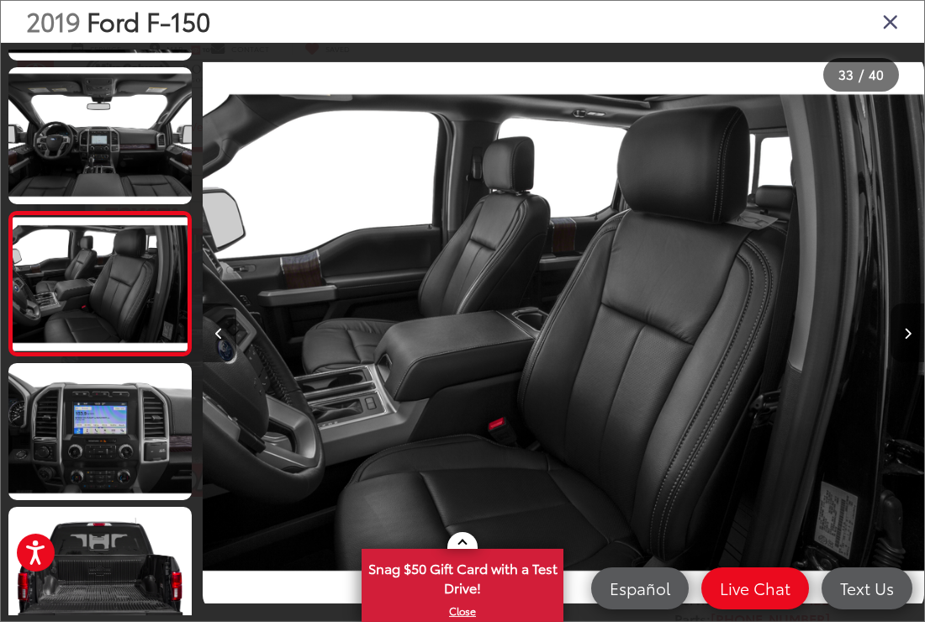
click at [883, 29] on icon "Close gallery" at bounding box center [890, 21] width 17 height 22
